Goal: Task Accomplishment & Management: Manage account settings

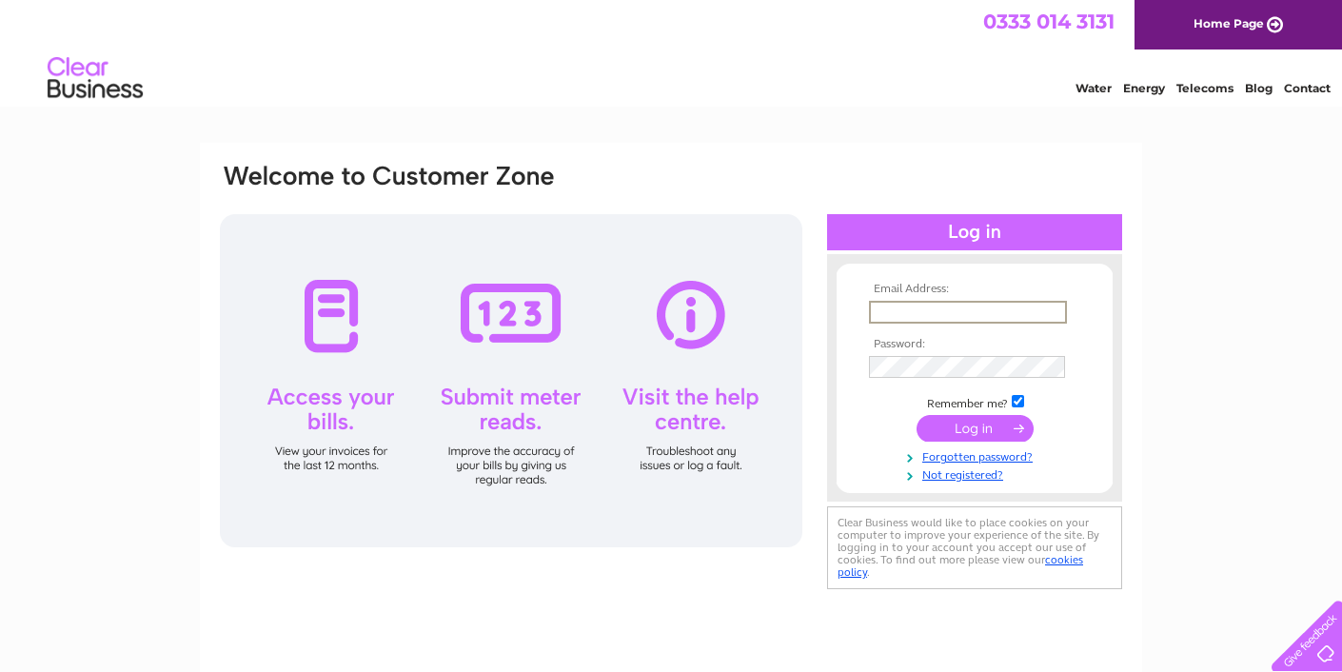
type input "craig@northeaststairliftsltd.com"
click at [968, 421] on input "submit" at bounding box center [974, 428] width 117 height 27
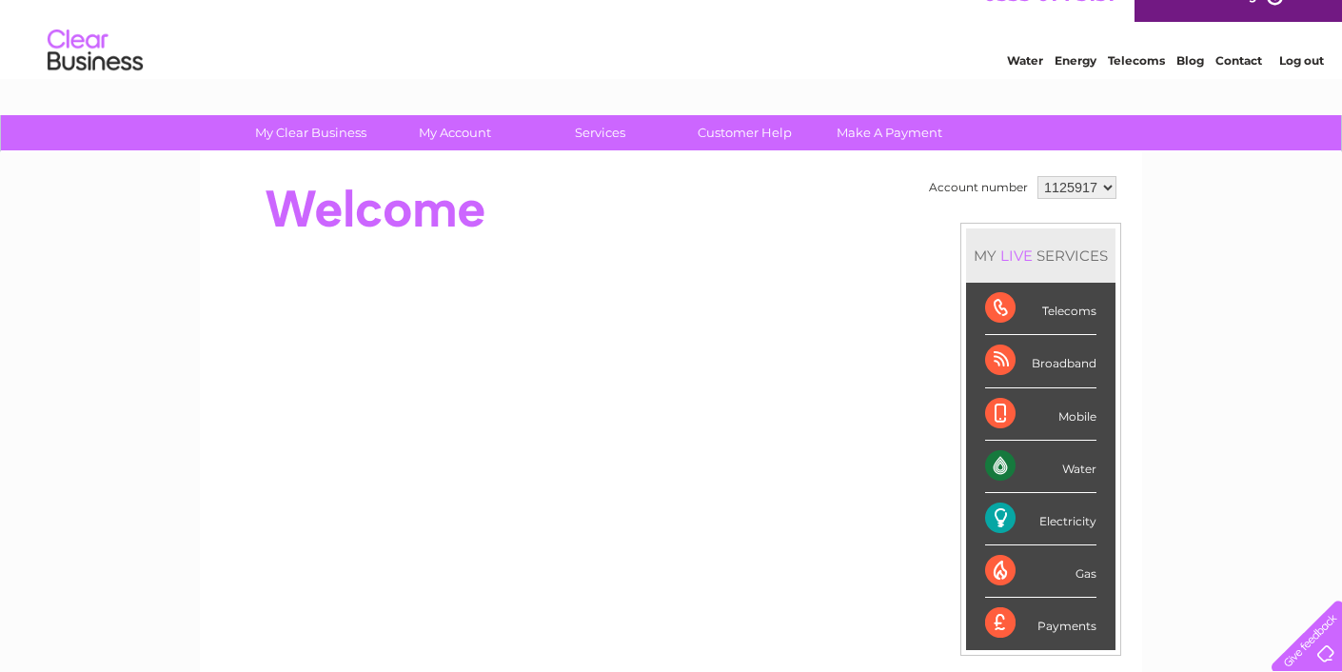
scroll to position [25, 0]
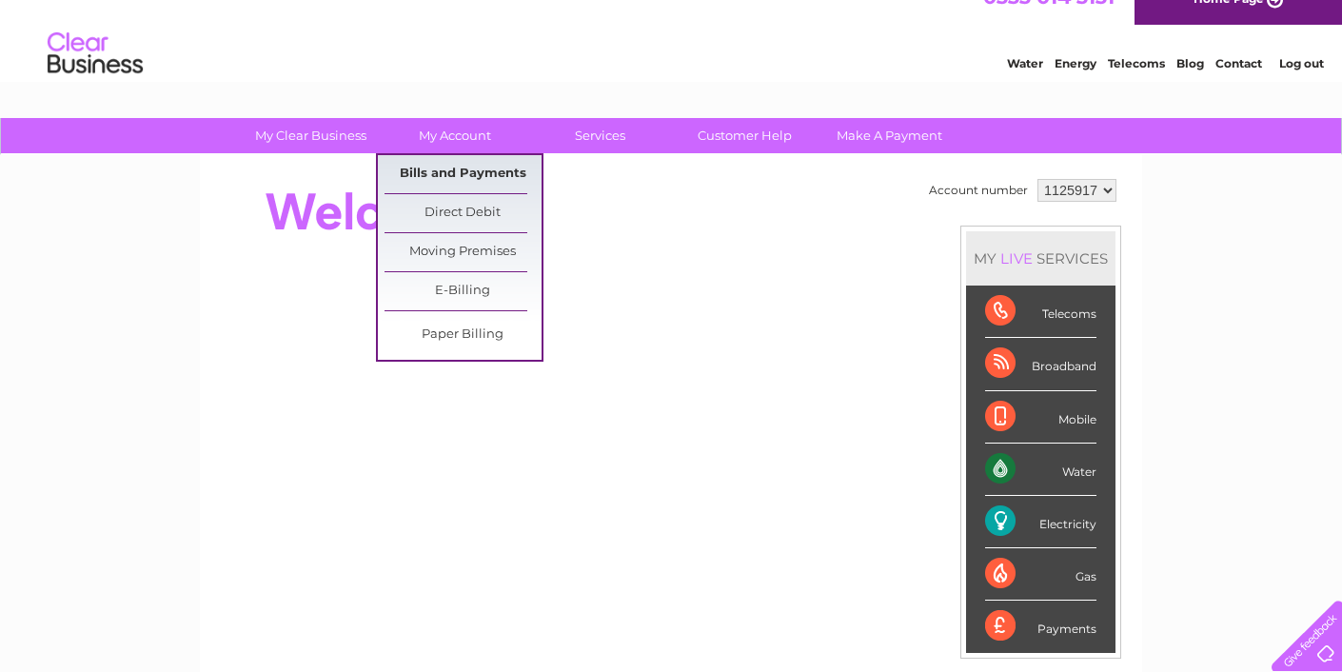
click at [444, 166] on link "Bills and Payments" at bounding box center [462, 174] width 157 height 38
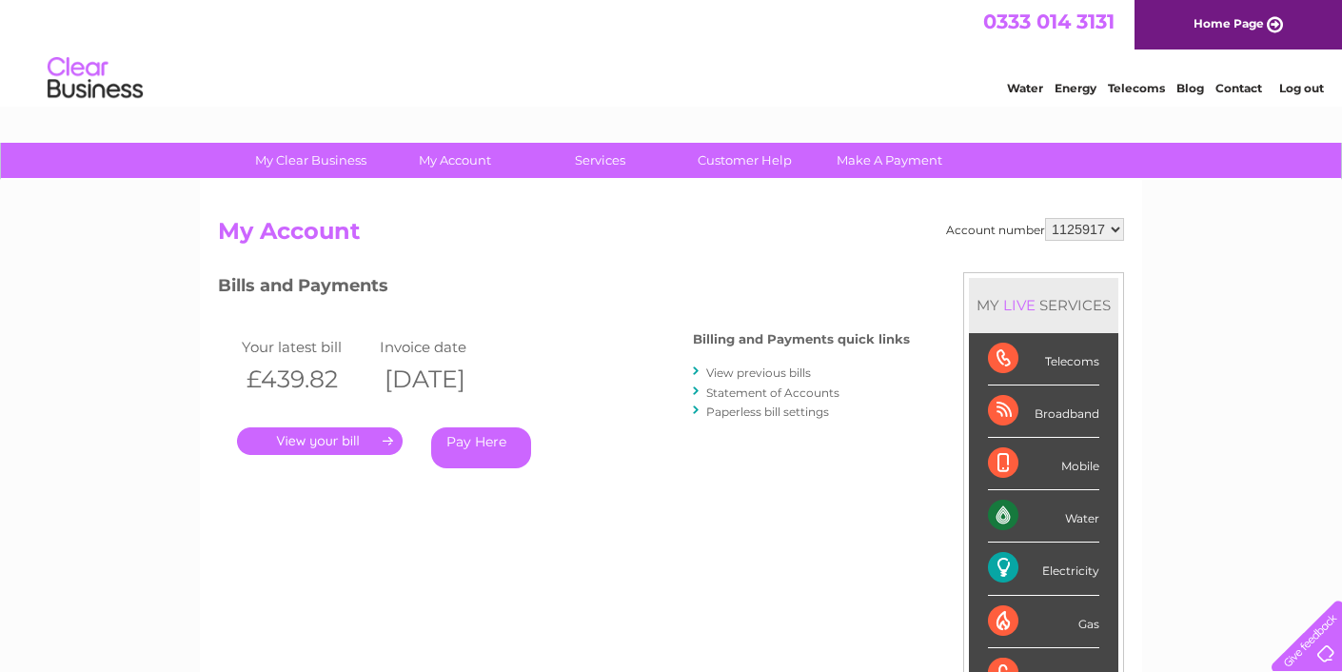
click at [371, 434] on link "." at bounding box center [320, 441] width 166 height 28
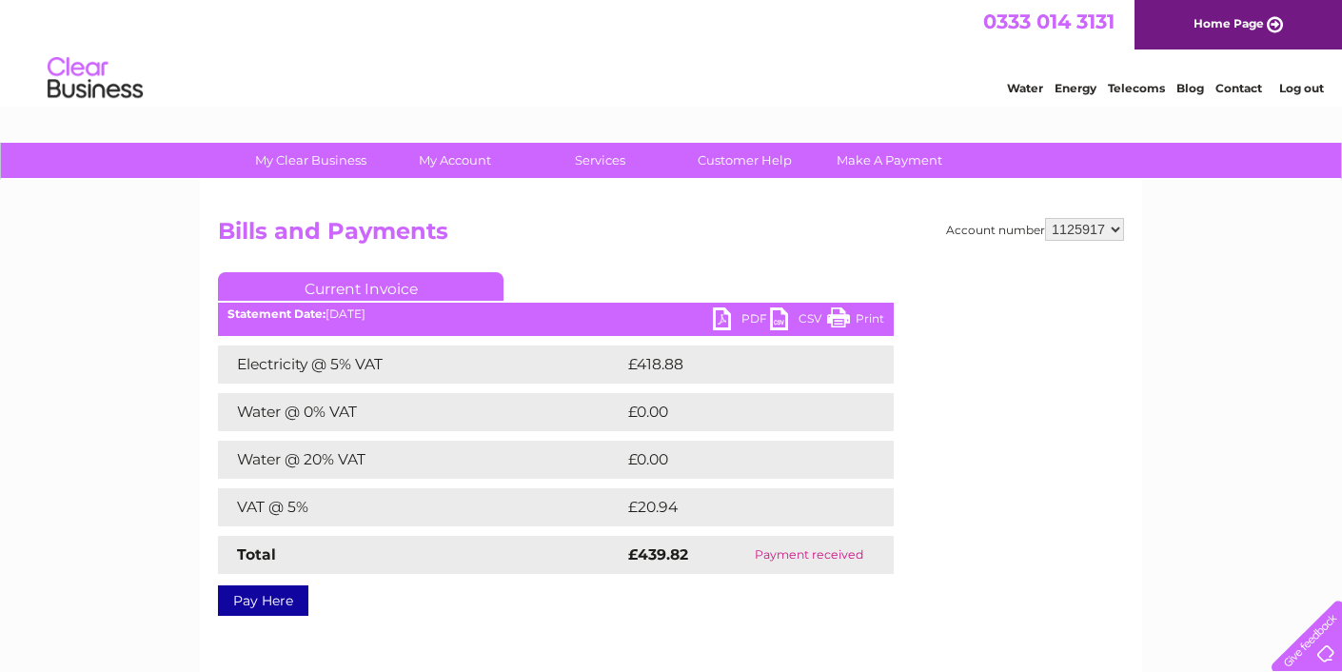
click at [738, 318] on link "PDF" at bounding box center [741, 321] width 57 height 28
